Goal: Book appointment/travel/reservation

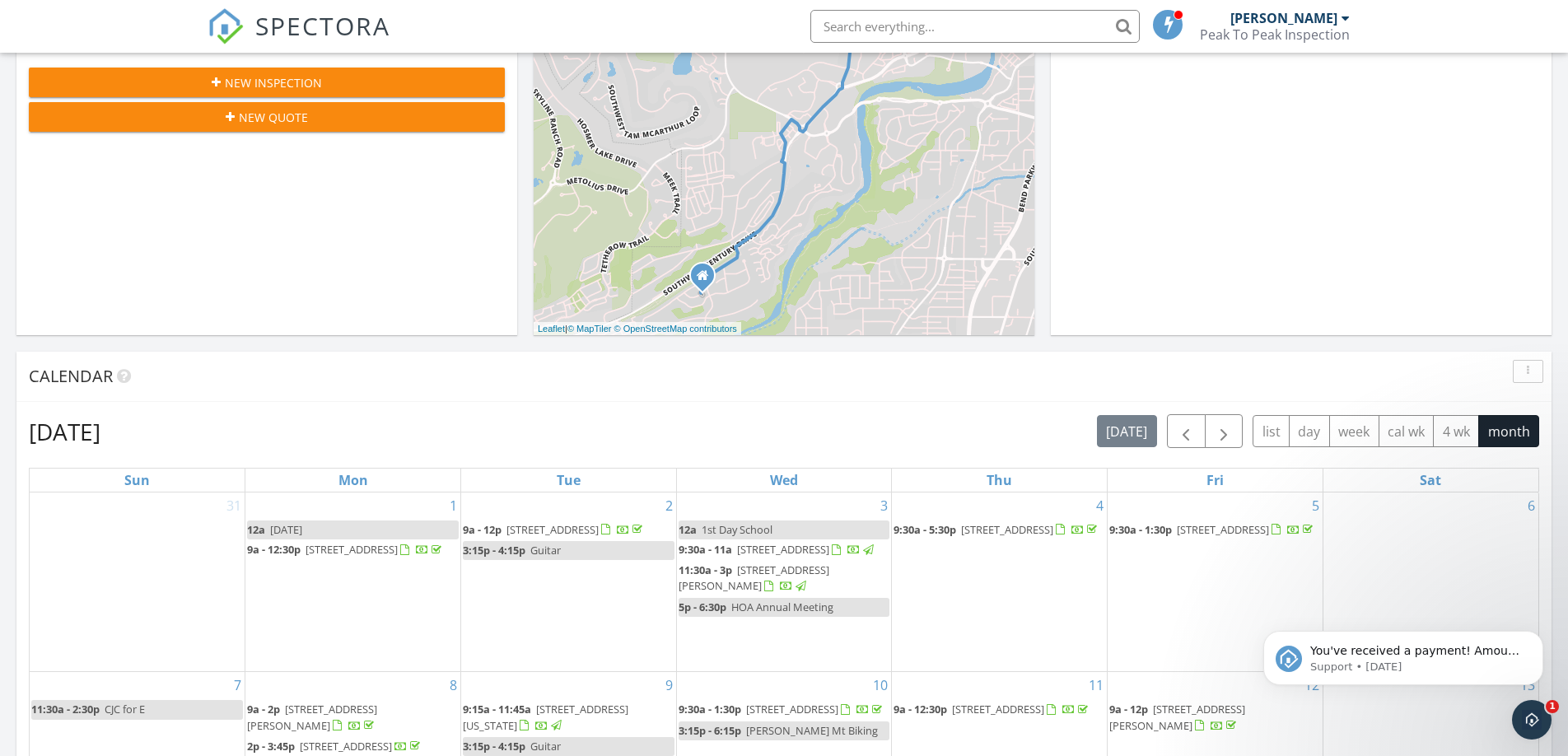
scroll to position [399, 0]
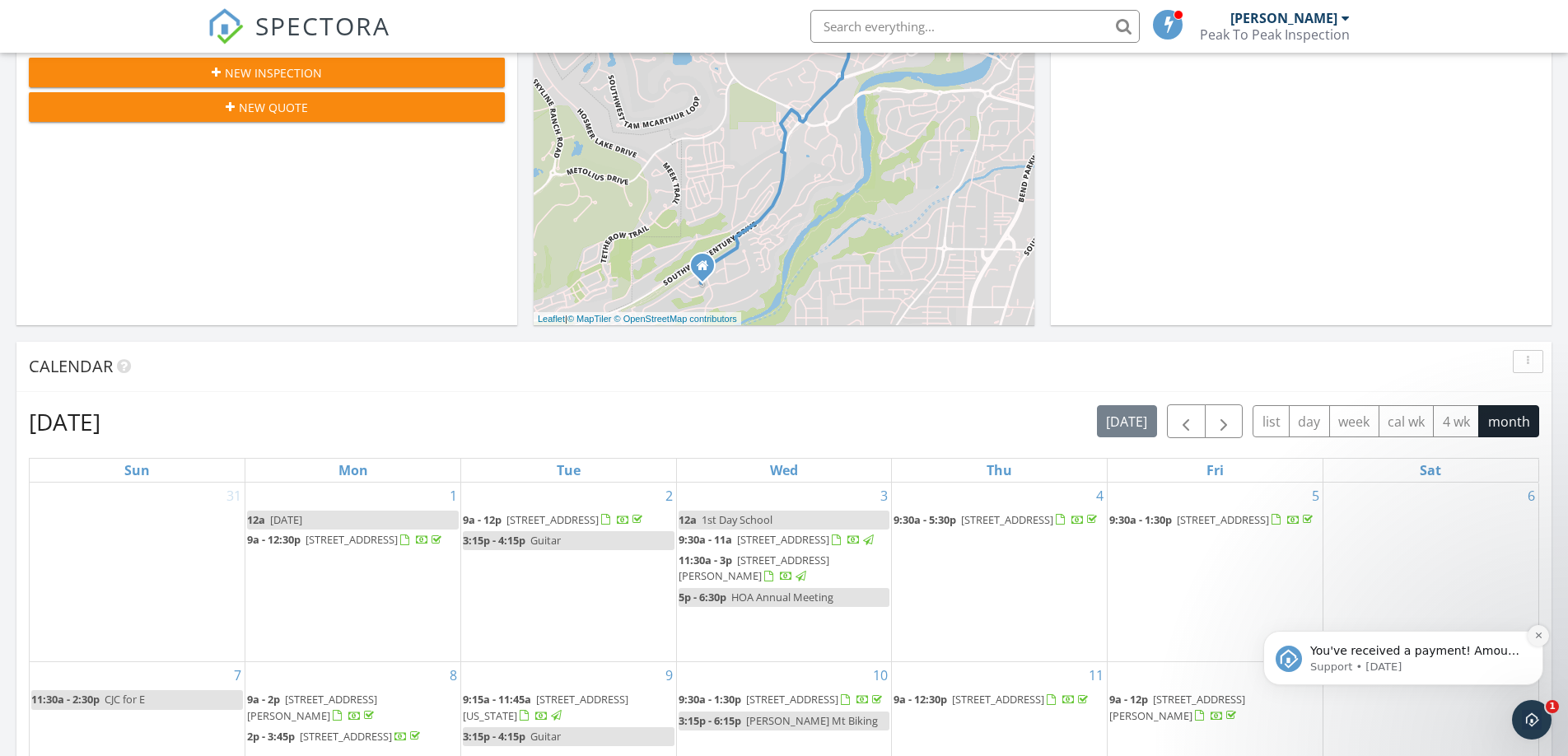
click at [1543, 636] on button "Dismiss notification" at bounding box center [1538, 635] width 22 height 22
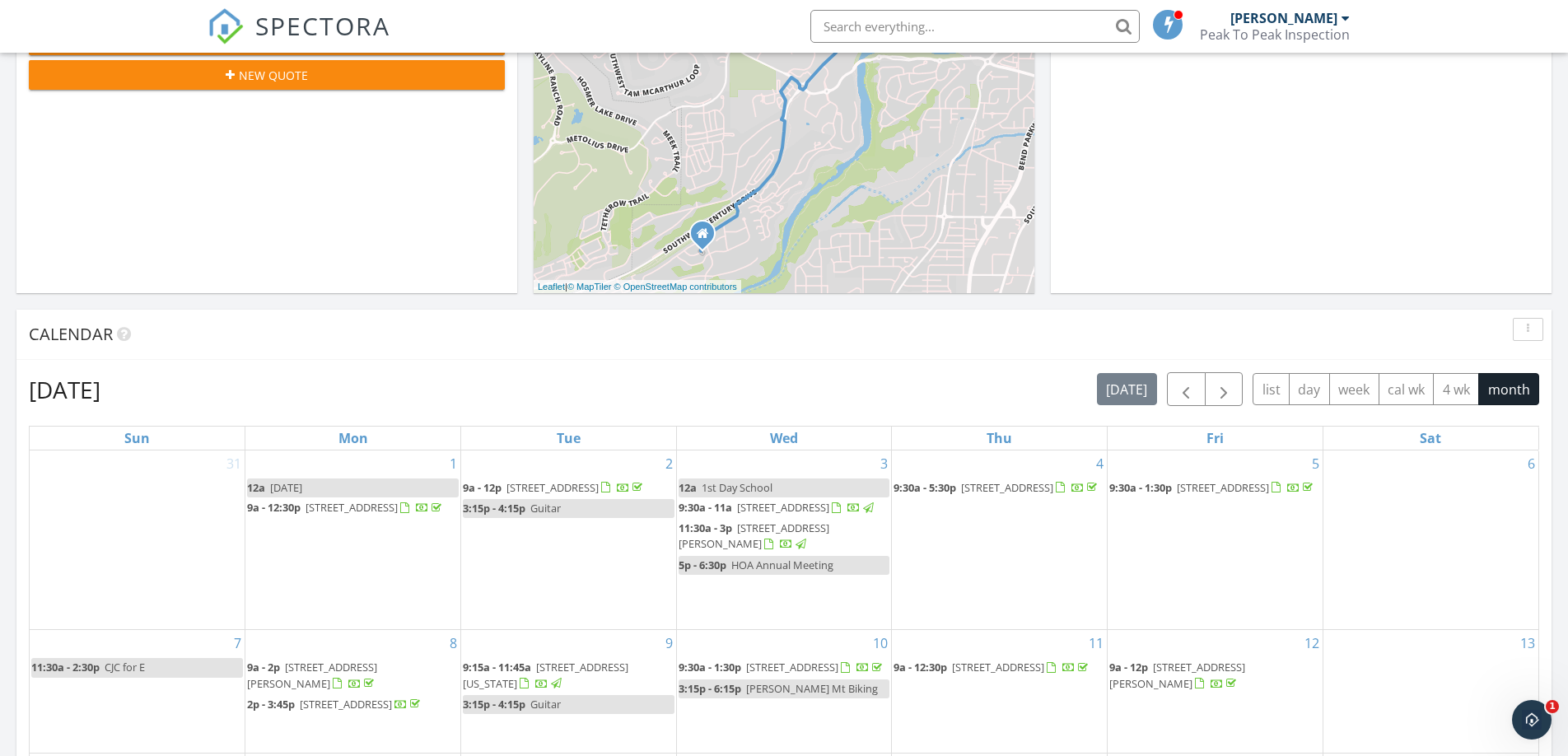
scroll to position [456, 0]
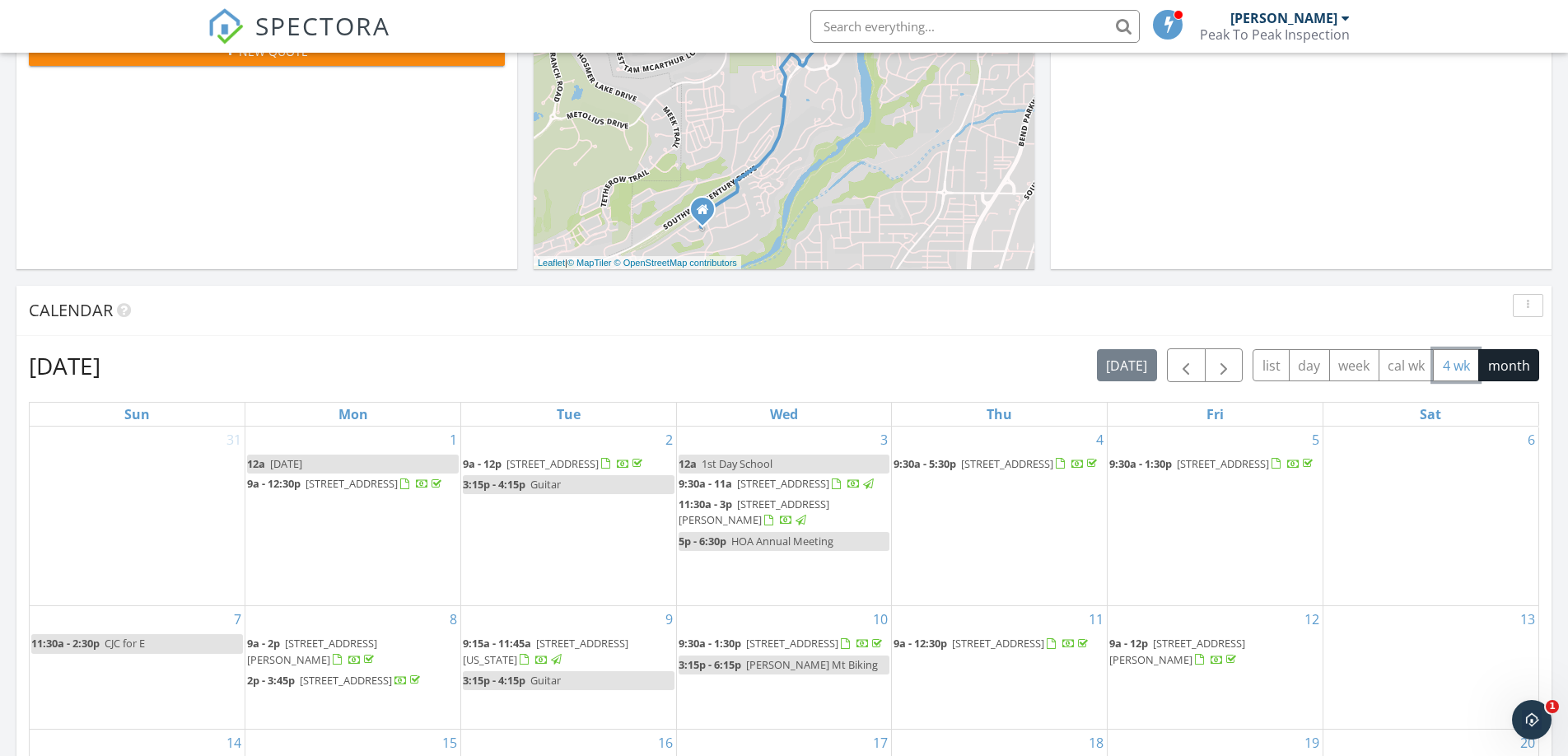
click at [1451, 370] on button "4 wk" at bounding box center [1455, 365] width 46 height 32
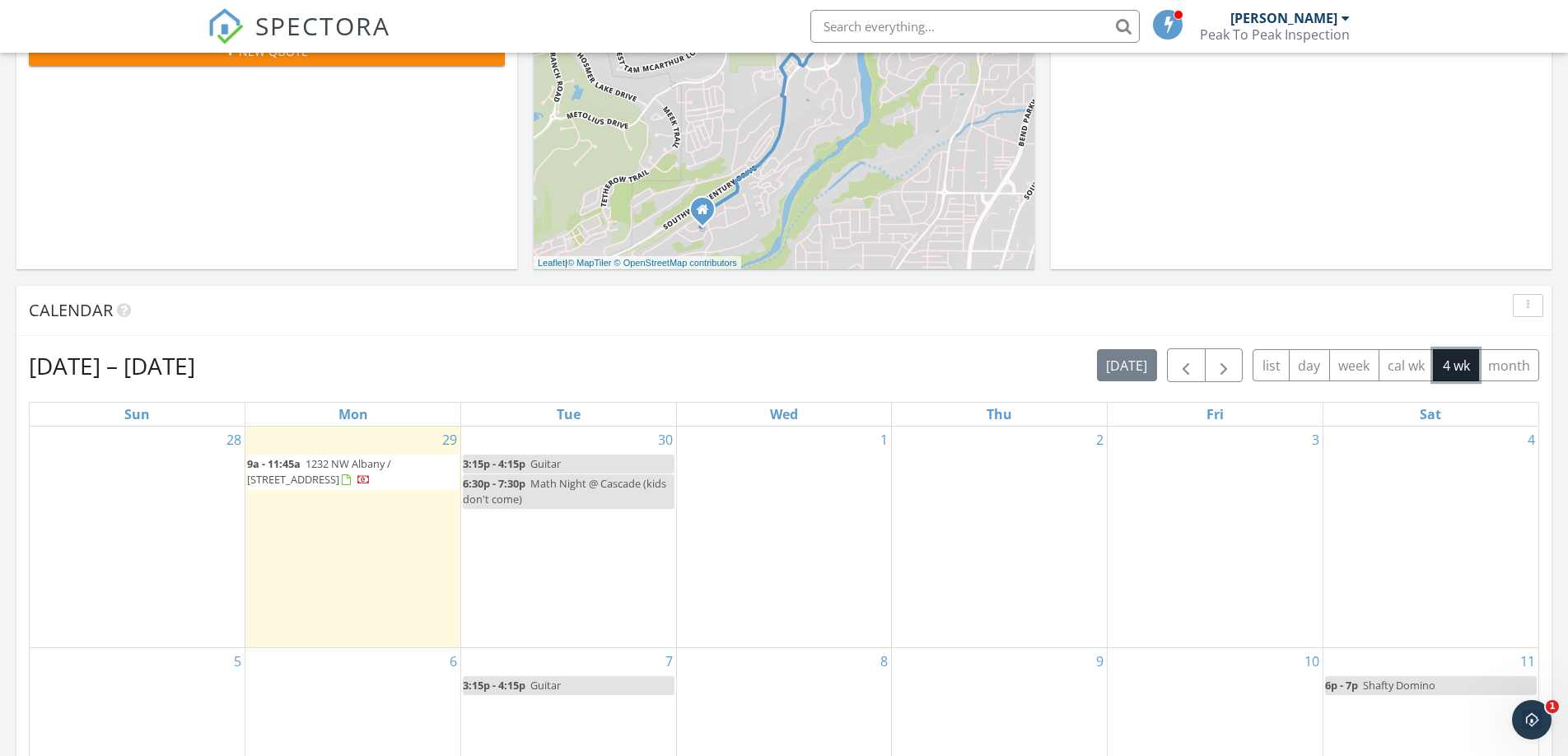
click at [776, 510] on div "1" at bounding box center [784, 536] width 215 height 220
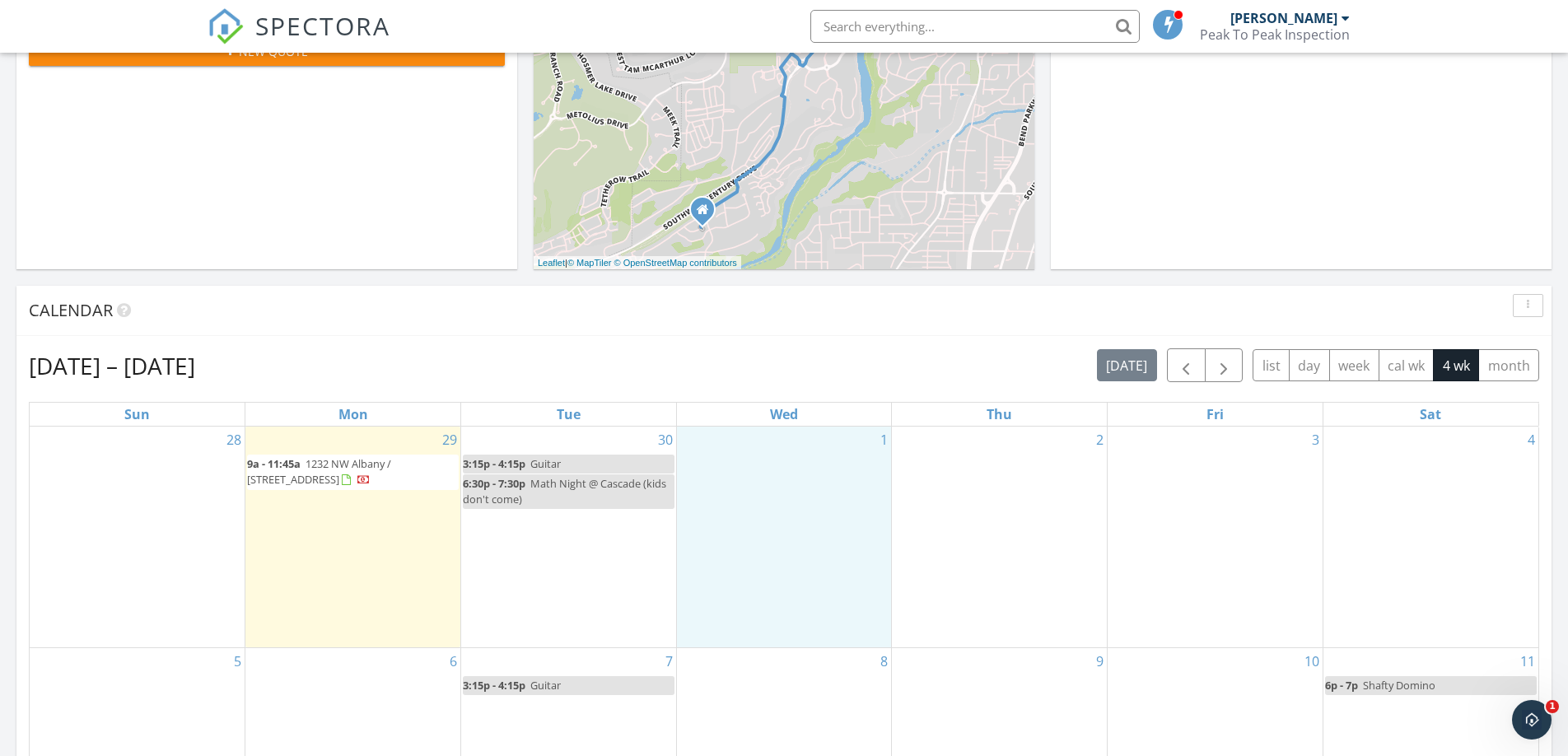
click at [667, 372] on div "[DATE] – [DATE] [DATE] list day week cal wk 4 wk month" at bounding box center [784, 365] width 1511 height 34
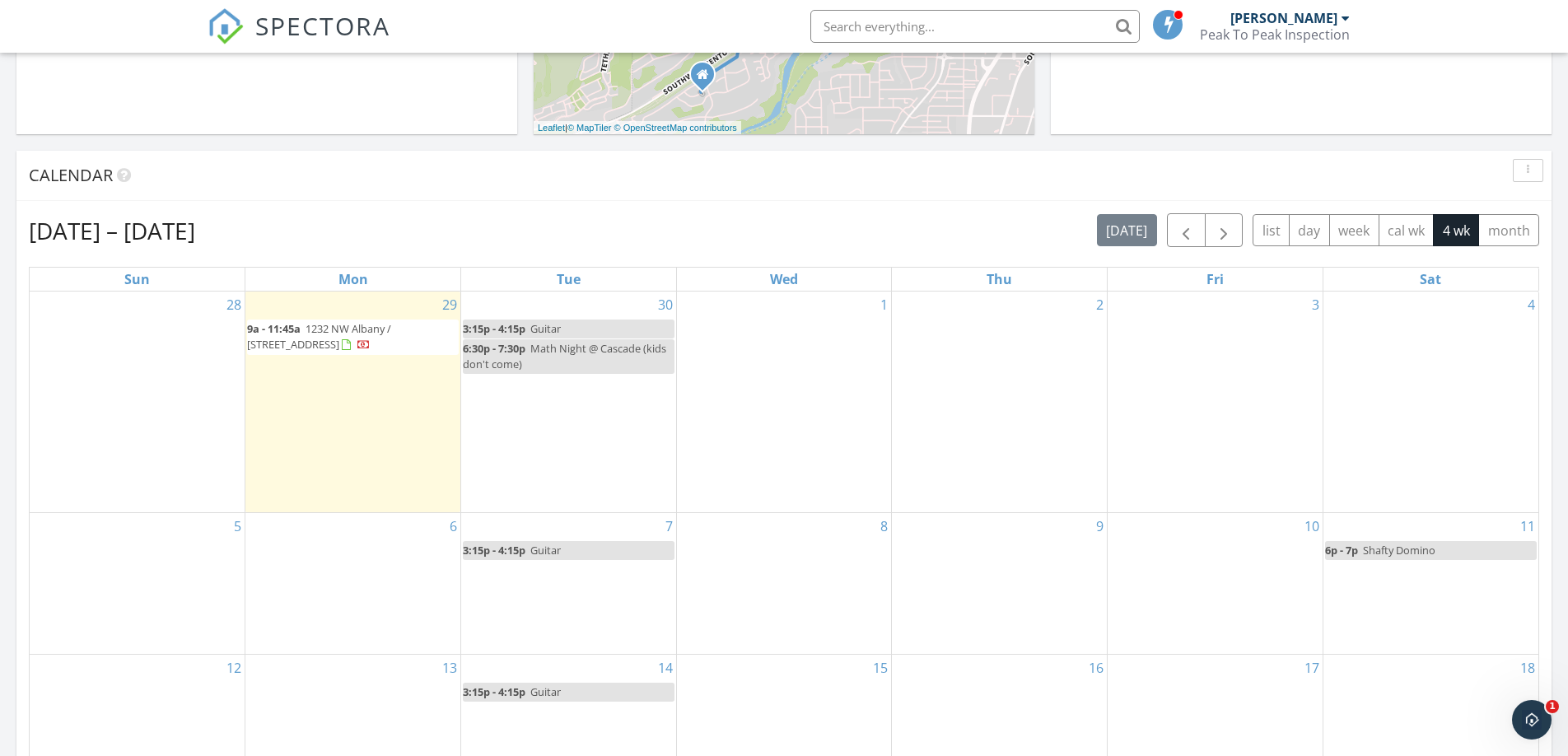
scroll to position [594, 0]
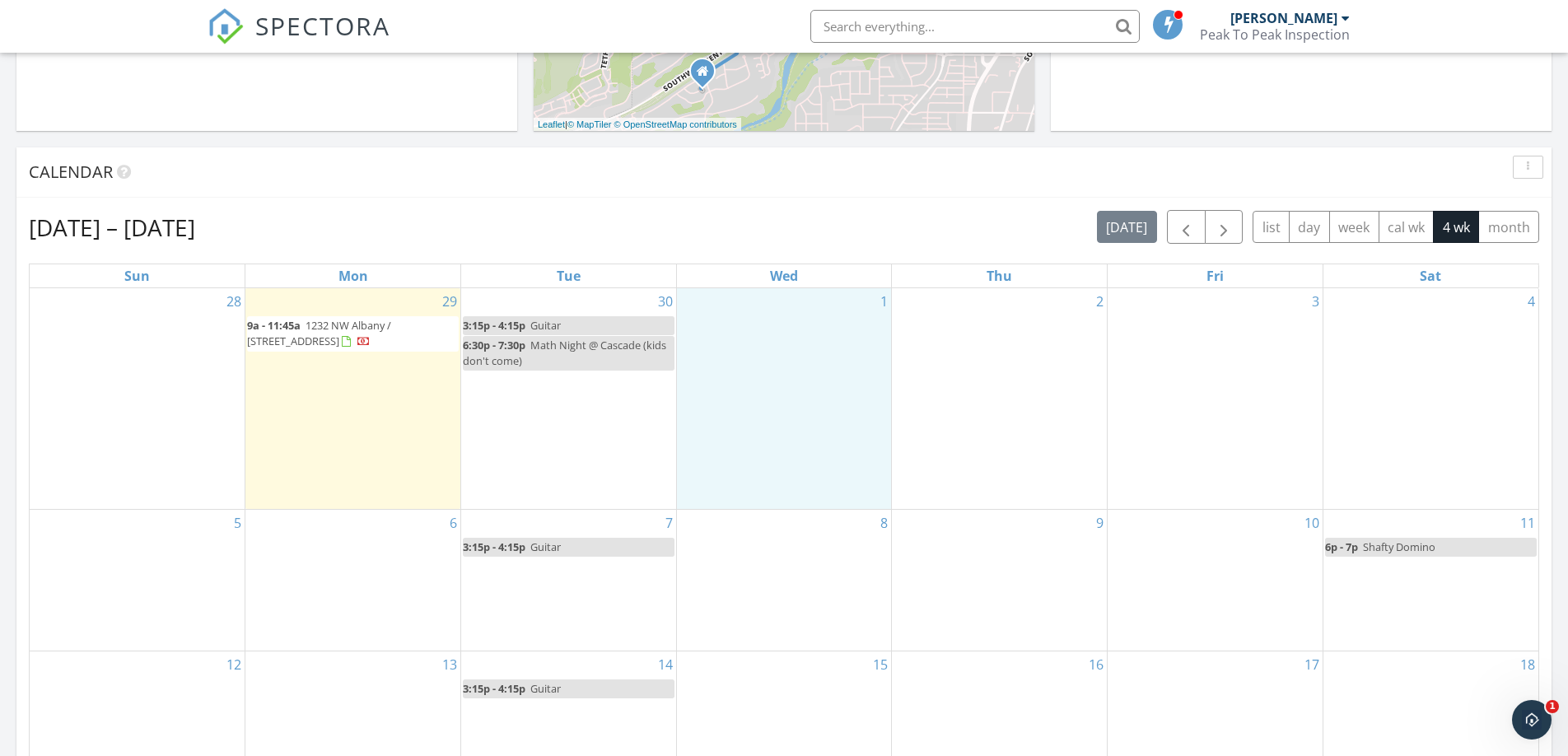
click at [806, 328] on div "1" at bounding box center [784, 398] width 215 height 220
click at [801, 281] on link "Event" at bounding box center [784, 284] width 85 height 27
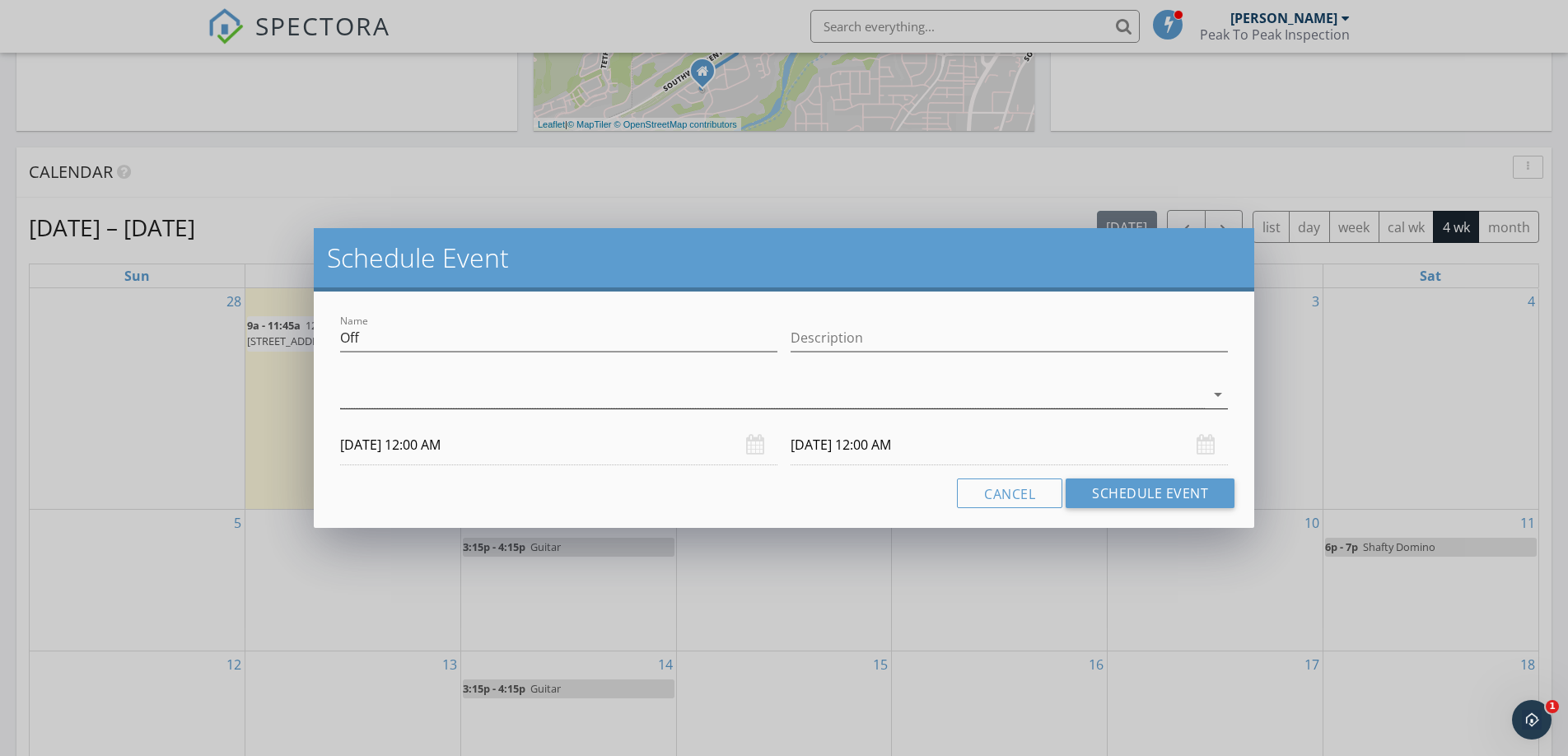
click at [367, 400] on div at bounding box center [772, 394] width 865 height 27
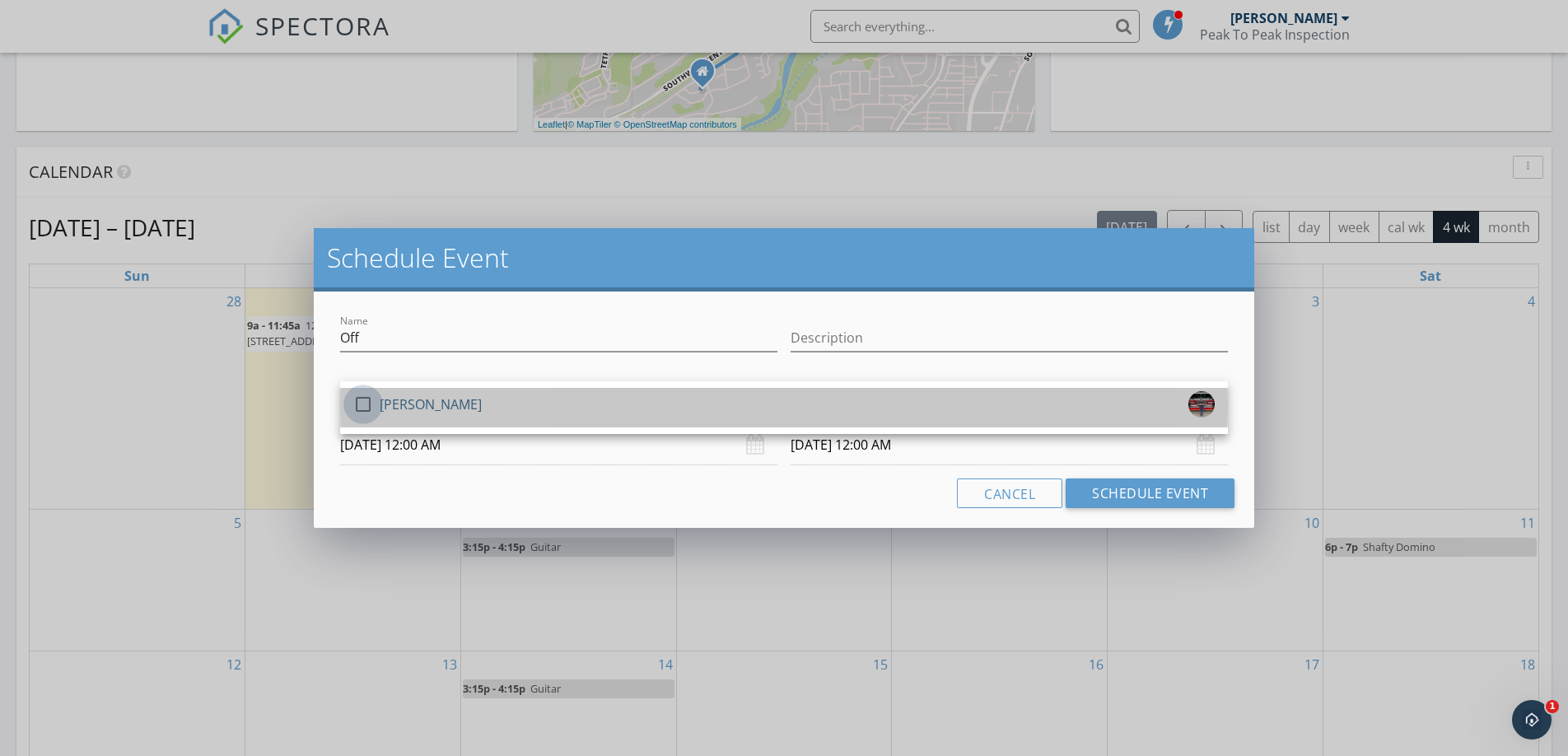
click at [367, 400] on div at bounding box center [363, 404] width 28 height 28
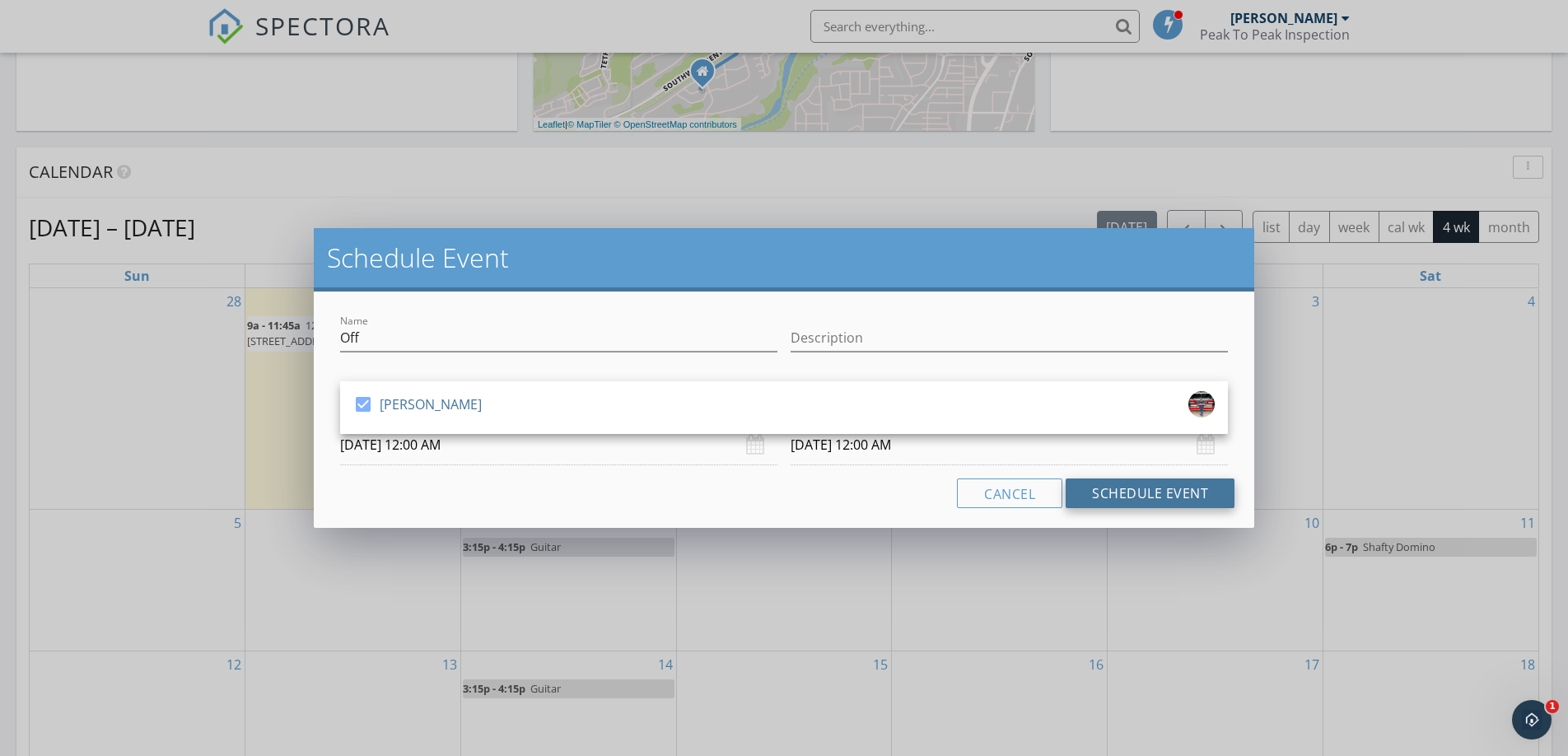
click at [1166, 485] on button "Schedule Event" at bounding box center [1150, 493] width 169 height 30
